Goal: Transaction & Acquisition: Purchase product/service

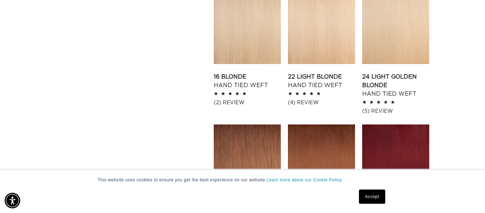
scroll to position [784, 0]
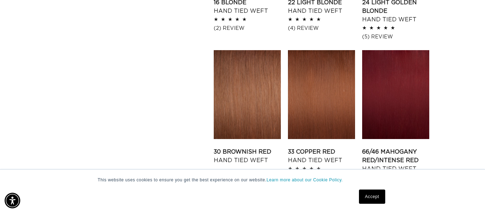
click at [375, 200] on link "Accept" at bounding box center [372, 196] width 26 height 14
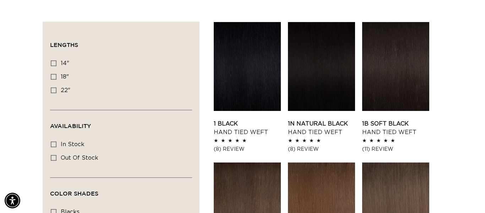
scroll to position [232, 0]
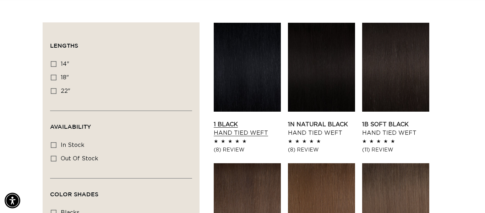
click at [230, 131] on link "1 Black Hand Tied Weft" at bounding box center [247, 128] width 67 height 17
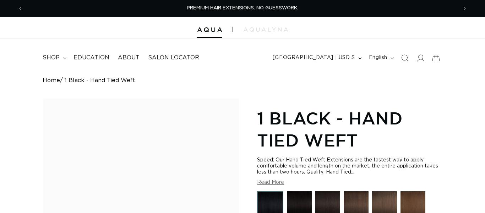
radio input "true"
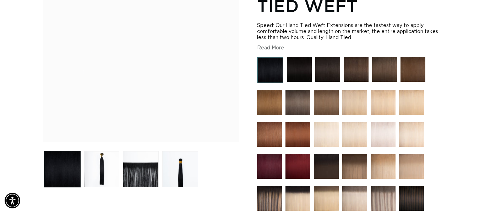
scroll to position [129, 0]
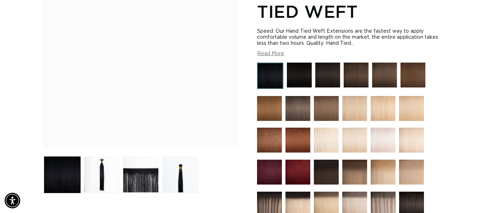
click at [291, 71] on img at bounding box center [299, 75] width 25 height 25
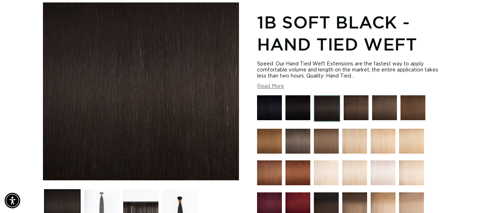
scroll to position [181, 0]
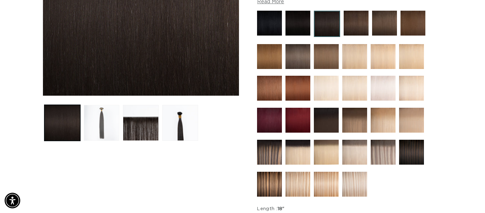
click at [101, 120] on button "Load image 2 in gallery view" at bounding box center [102, 123] width 36 height 36
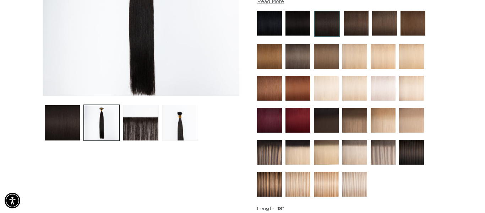
click at [144, 96] on img "Gallery Viewer" at bounding box center [141, 7] width 196 height 178
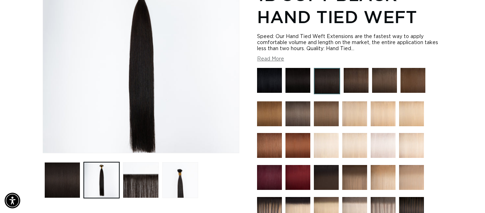
scroll to position [0, 0]
